Goal: Information Seeking & Learning: Understand process/instructions

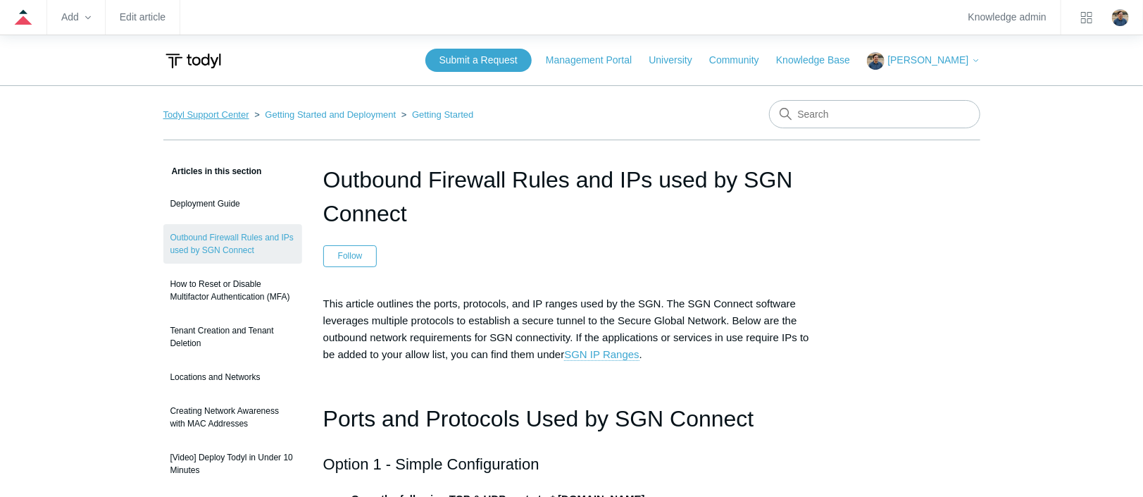
click at [238, 112] on link "Todyl Support Center" at bounding box center [206, 114] width 86 height 11
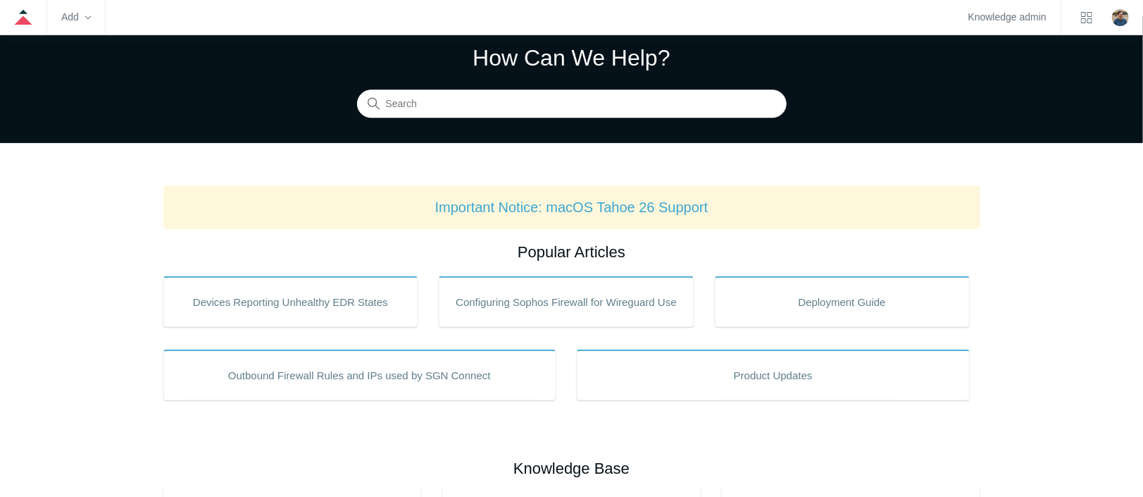
scroll to position [70, 0]
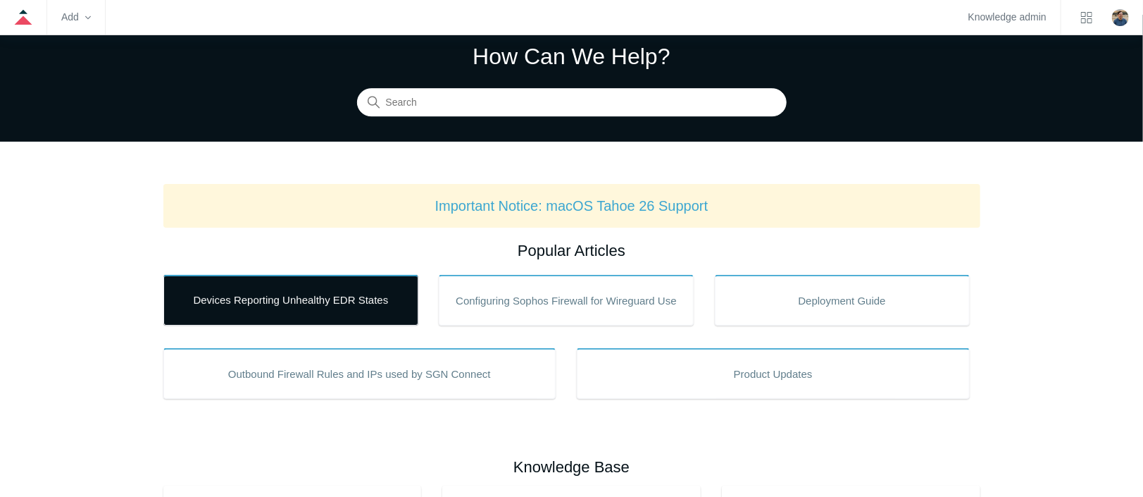
click at [283, 278] on link "Devices Reporting Unhealthy EDR States" at bounding box center [290, 300] width 255 height 51
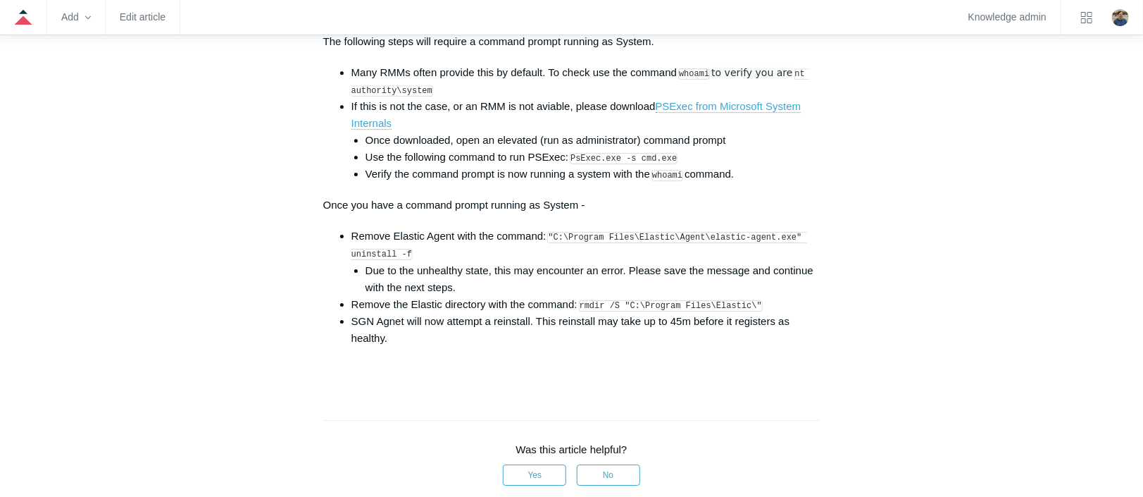
scroll to position [2184, 0]
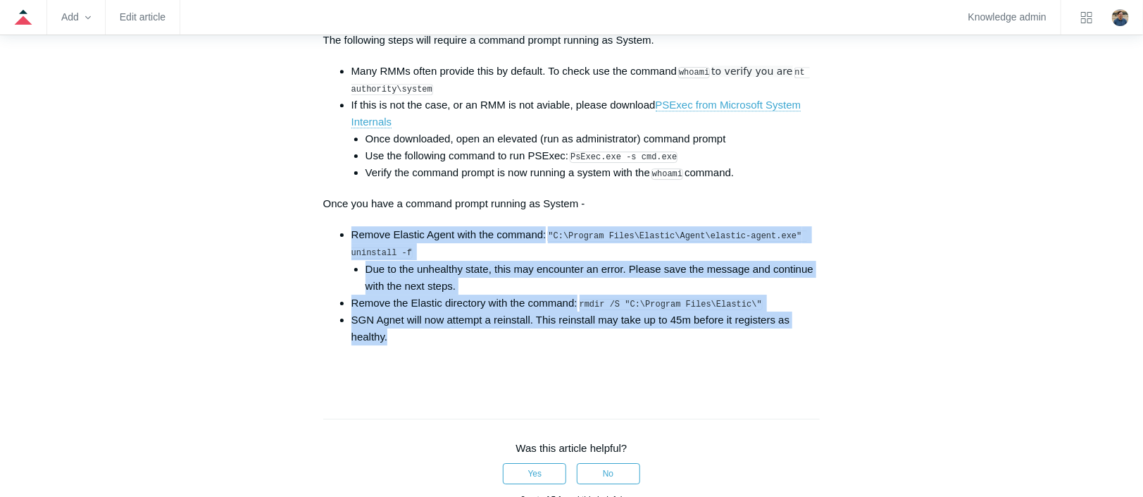
drag, startPoint x: 403, startPoint y: 339, endPoint x: 344, endPoint y: 223, distance: 130.4
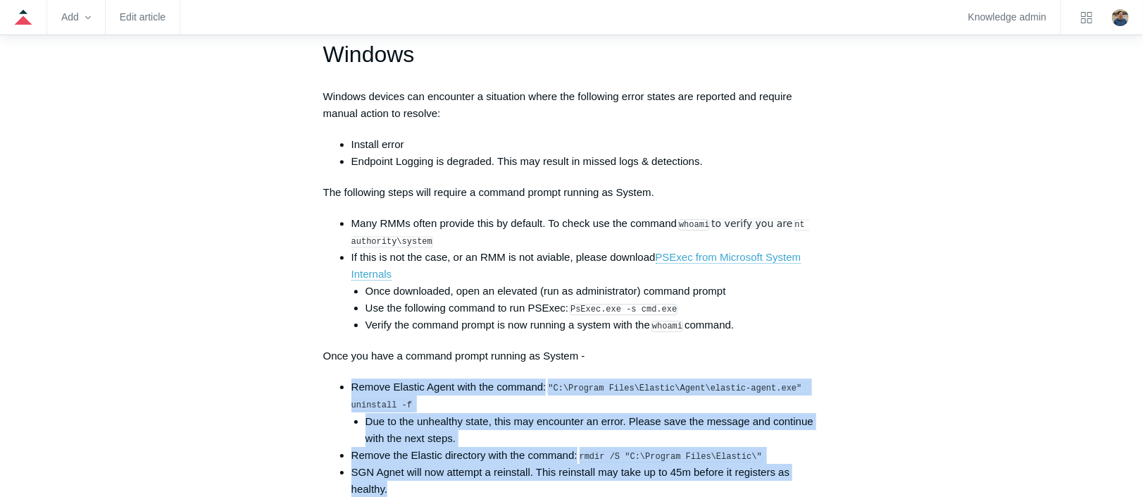
scroll to position [2043, 0]
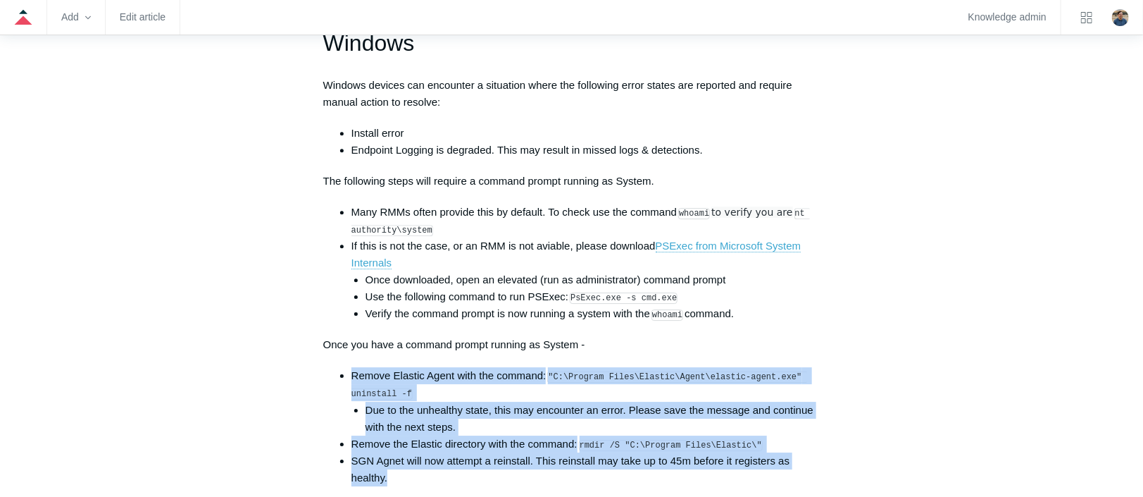
copy ul "Remove Elastic Agent with the command: "C:\Program Files\Elastic\Agent\elastic-…"
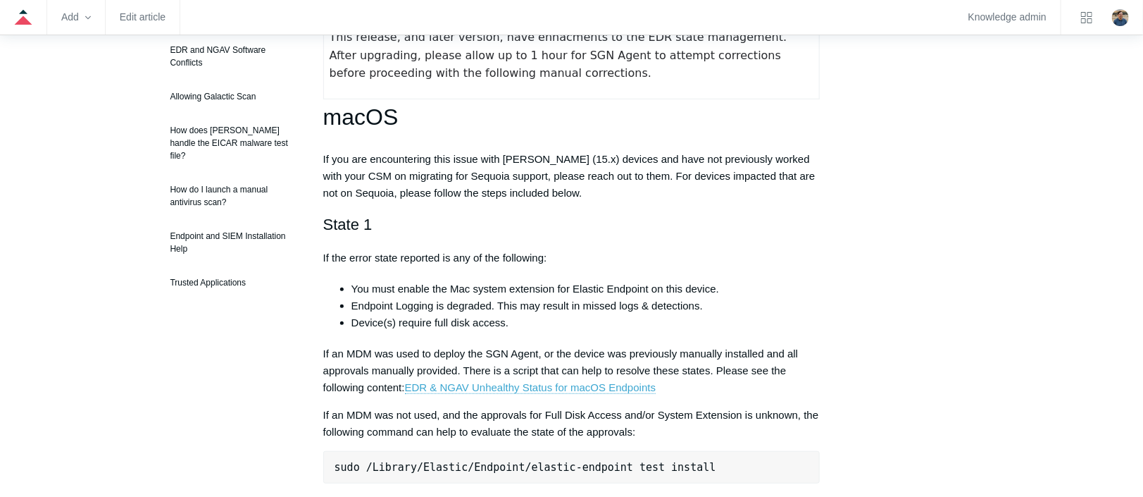
scroll to position [0, 0]
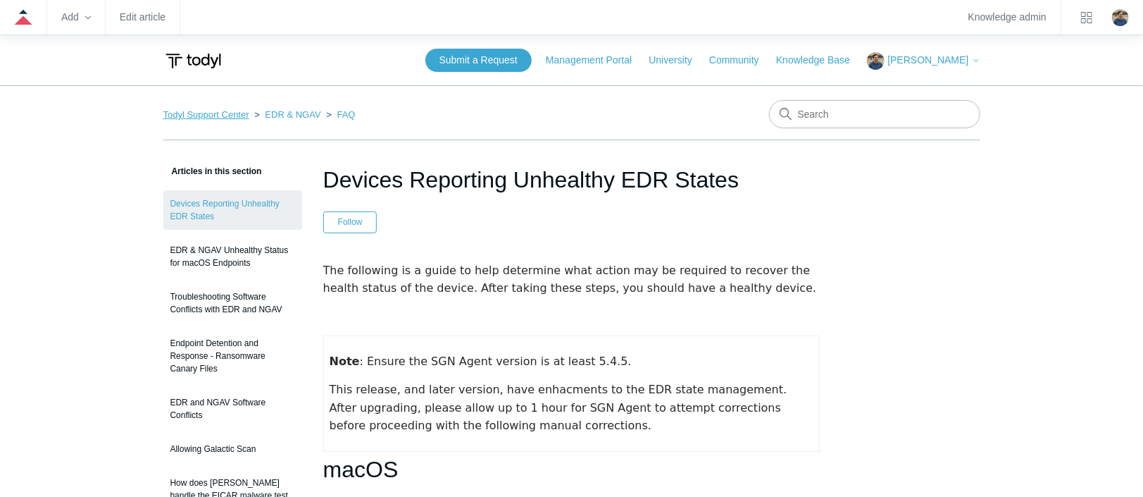
click at [235, 116] on link "Todyl Support Center" at bounding box center [206, 114] width 86 height 11
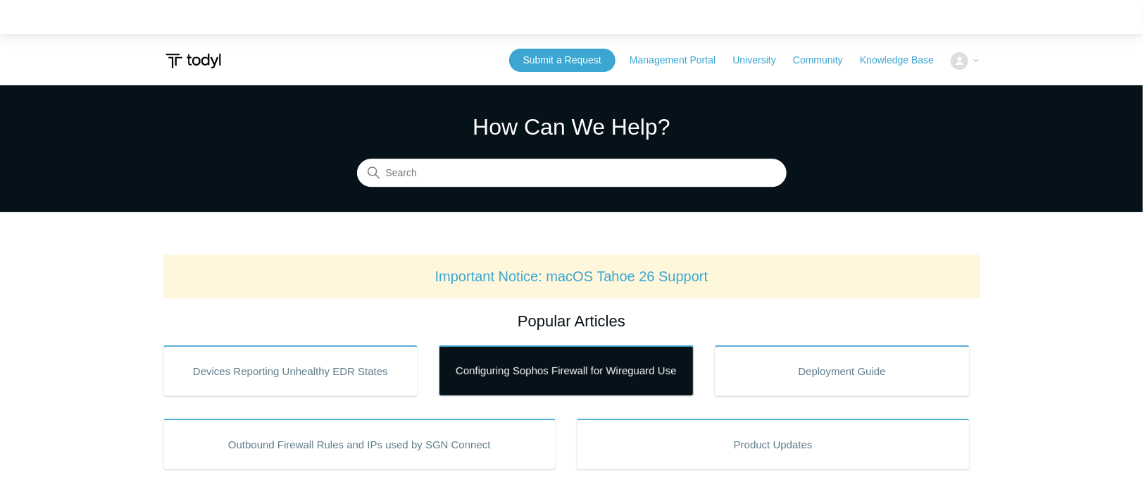
click at [547, 377] on link "Configuring Sophos Firewall for Wireguard Use" at bounding box center [566, 370] width 255 height 51
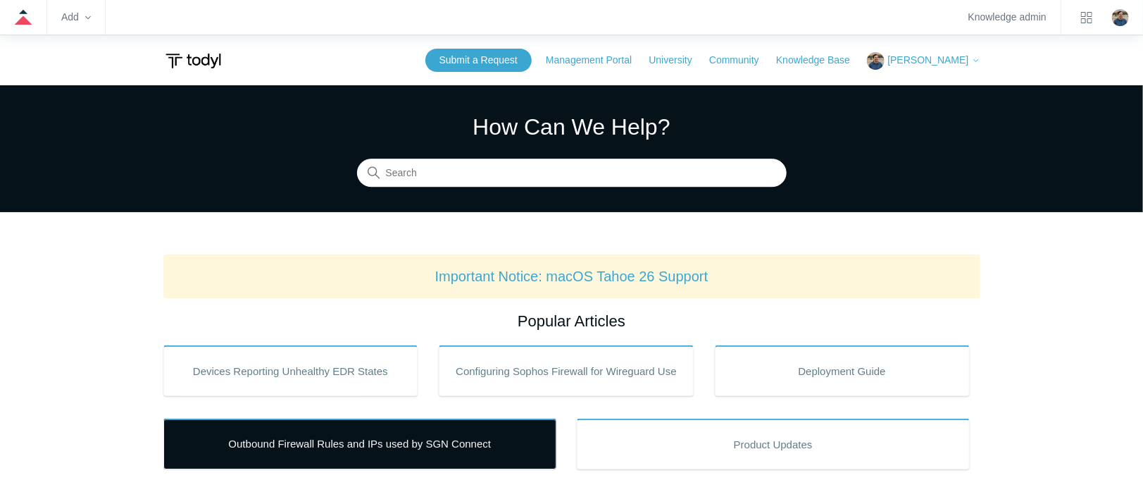
click at [323, 454] on link "Outbound Firewall Rules and IPs used by SGN Connect" at bounding box center [359, 443] width 393 height 51
